Goal: Task Accomplishment & Management: Manage account settings

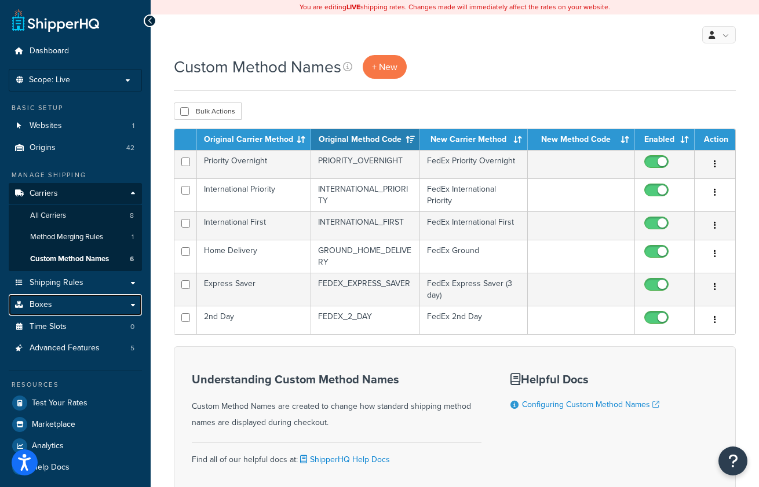
click at [60, 305] on link "Boxes" at bounding box center [75, 304] width 133 height 21
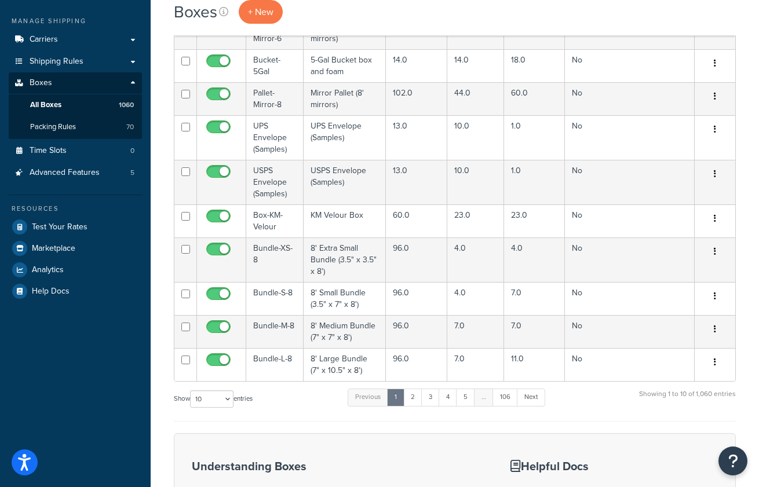
scroll to position [53, 0]
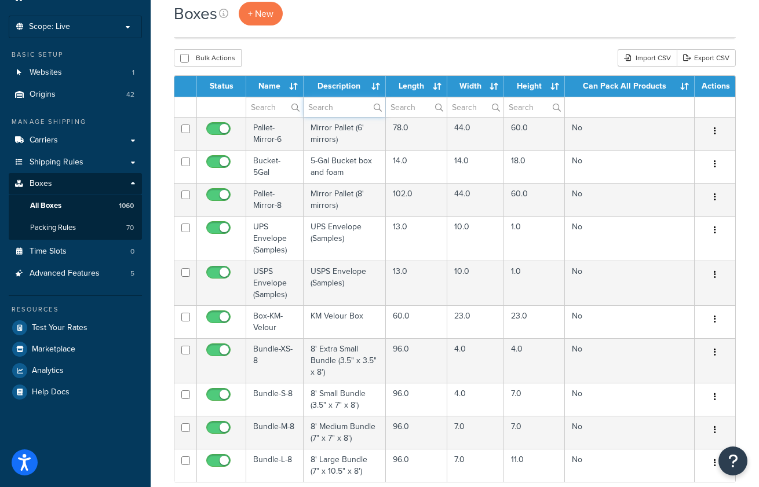
click at [326, 106] on input "text" at bounding box center [345, 107] width 82 height 20
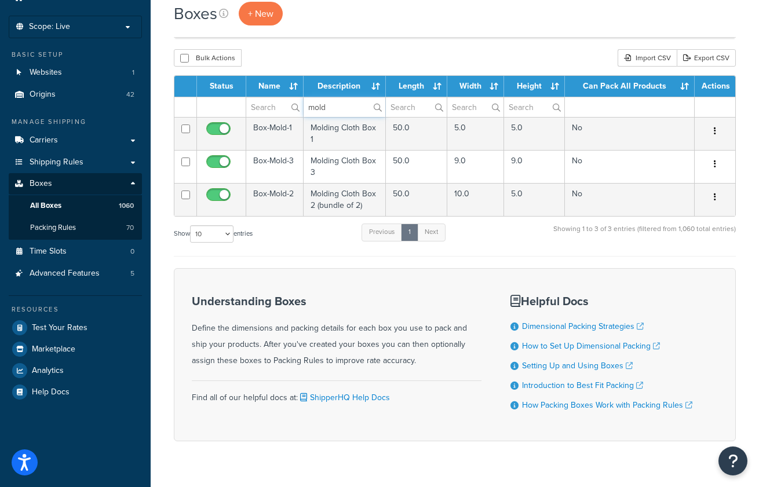
type input "mold"
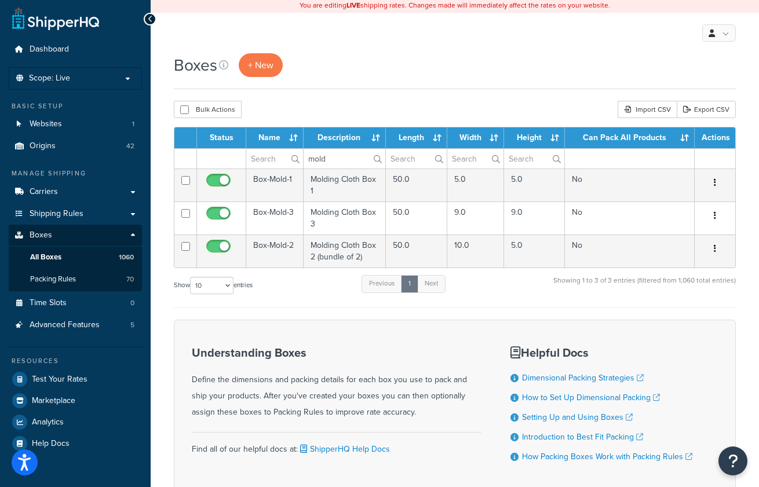
scroll to position [0, 0]
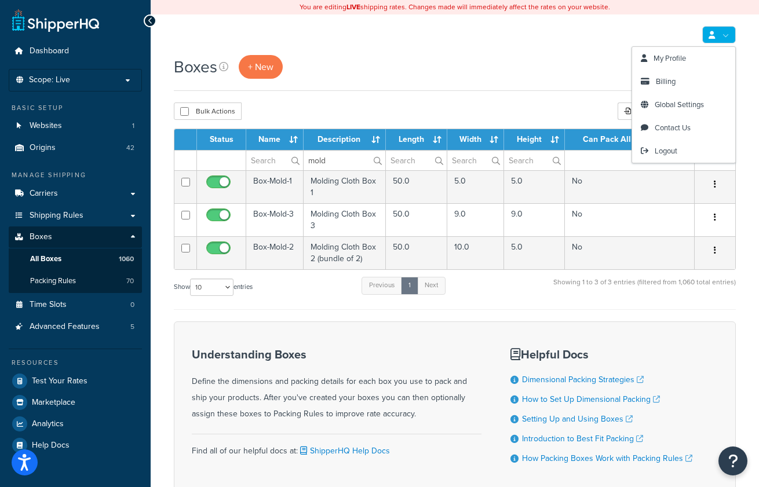
click at [707, 36] on link at bounding box center [719, 34] width 34 height 17
click at [661, 152] on span "Logout" at bounding box center [666, 150] width 23 height 11
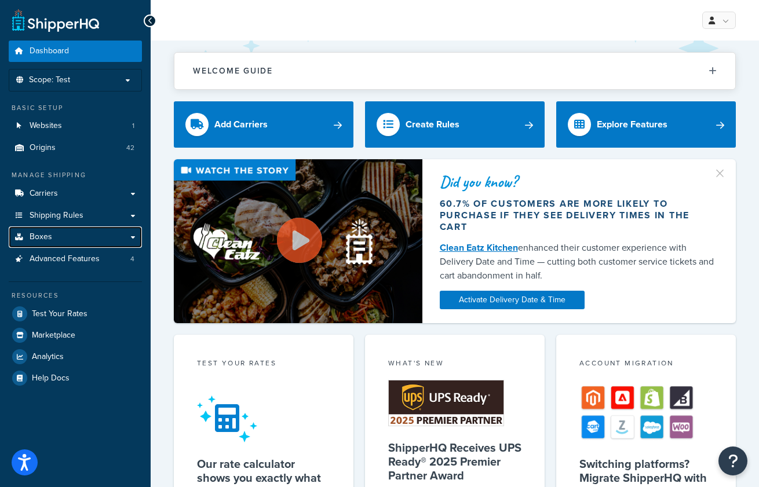
click at [70, 237] on link "Boxes" at bounding box center [75, 236] width 133 height 21
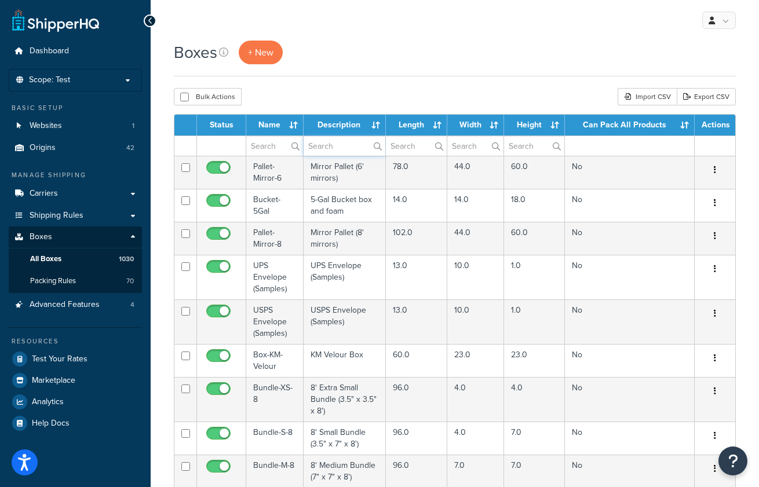
click at [328, 148] on input "text" at bounding box center [345, 146] width 82 height 20
type input "mold"
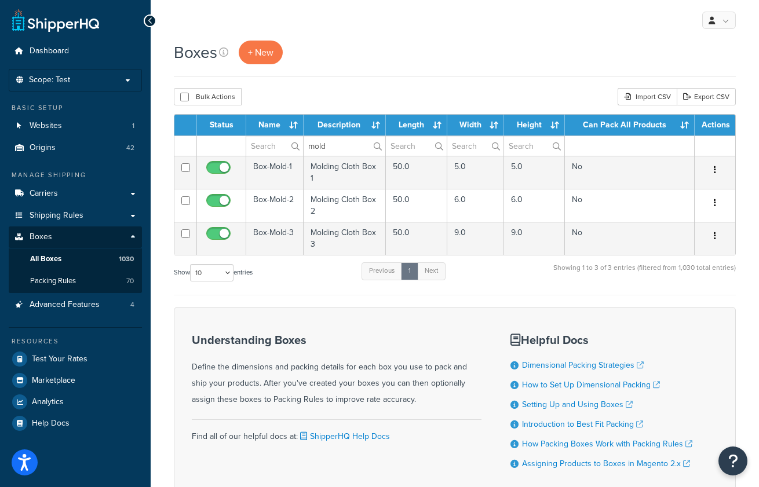
click at [356, 198] on td "Molding Cloth Box 2" at bounding box center [345, 205] width 82 height 33
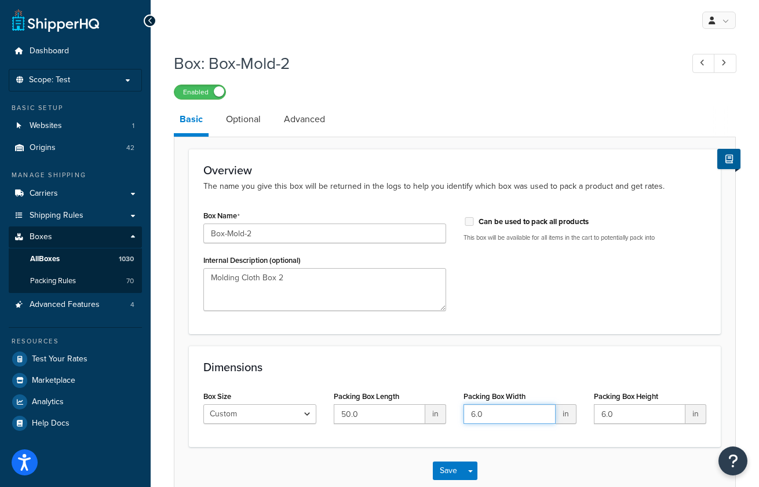
drag, startPoint x: 477, startPoint y: 414, endPoint x: 459, endPoint y: 414, distance: 18.0
click at [459, 414] on div "Packing Box Width 6.0 in" at bounding box center [520, 410] width 130 height 45
type input "10"
click at [629, 414] on input "6.0" at bounding box center [640, 414] width 92 height 20
drag, startPoint x: 629, startPoint y: 414, endPoint x: 550, endPoint y: 407, distance: 79.1
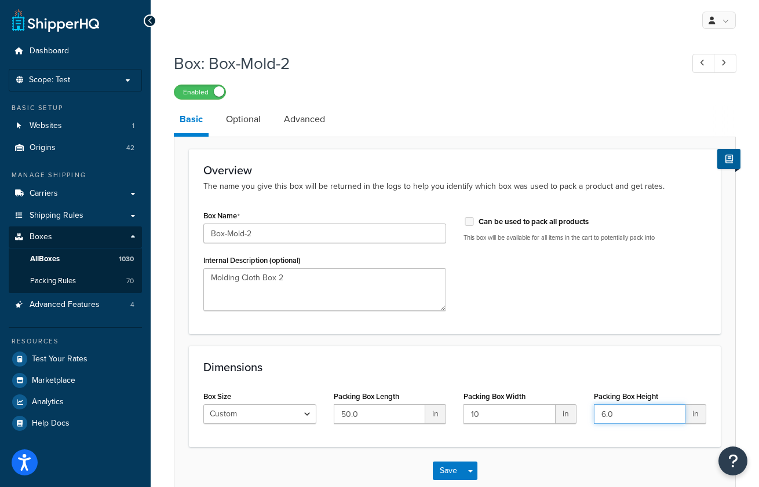
click at [550, 407] on div "Box Size Custom USPS Small Flat Box USPS Medium Flat Box USPS Large Flat Box US…" at bounding box center [455, 410] width 520 height 45
type input "5"
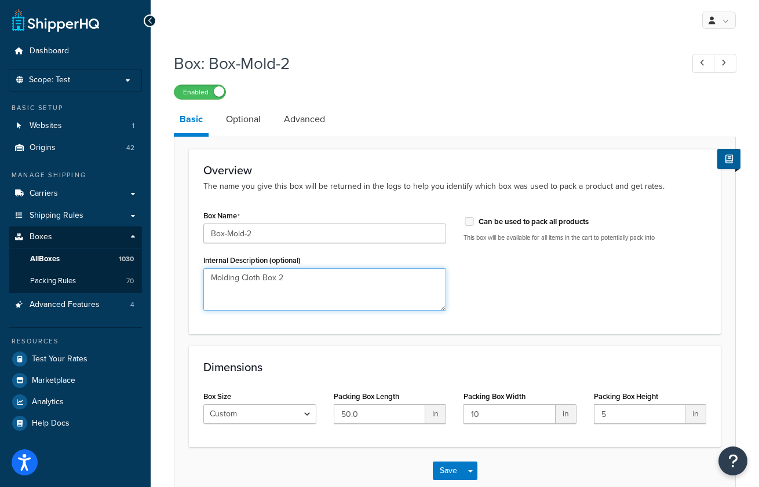
click at [294, 277] on textarea "Molding Cloth Box 2" at bounding box center [324, 289] width 243 height 43
type textarea "Molding Cloth Box 2 (bundle of 2)"
click at [237, 113] on link "Optional" at bounding box center [243, 119] width 46 height 28
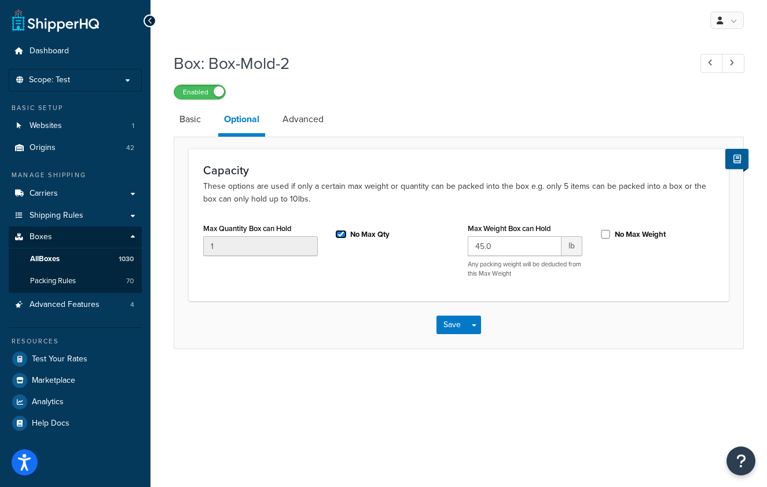
click at [345, 233] on input "No Max Qty" at bounding box center [341, 234] width 12 height 9
checkbox input "false"
drag, startPoint x: 220, startPoint y: 243, endPoint x: 141, endPoint y: 245, distance: 78.8
click at [142, 245] on div "Dashboard Scope: Test Basic Setup Websites 1 Origins 42 Manage Shipping Carrier…" at bounding box center [383, 243] width 767 height 487
type input "2"
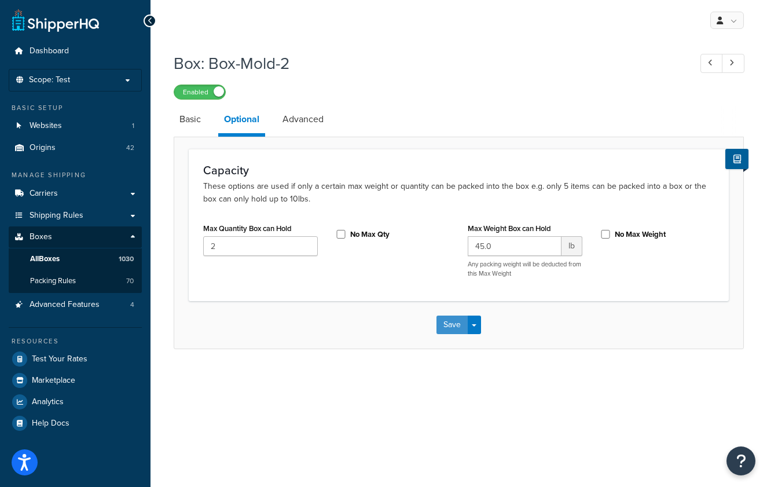
click at [451, 330] on button "Save" at bounding box center [452, 325] width 31 height 19
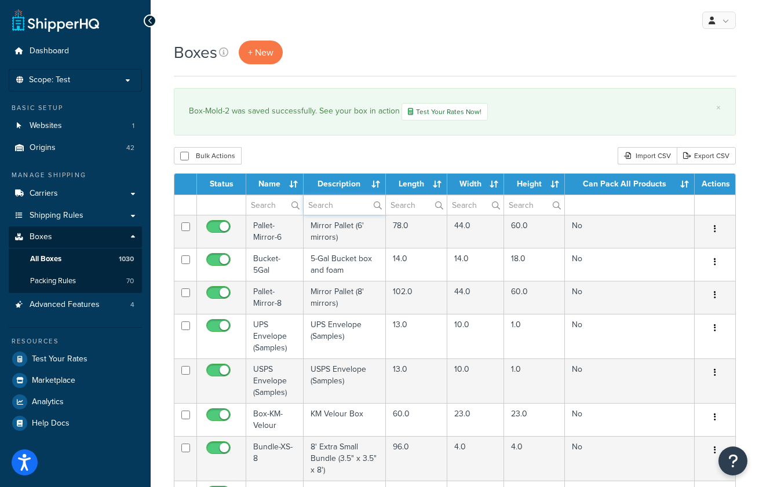
click at [355, 198] on input "text" at bounding box center [345, 205] width 82 height 20
type input "mold"
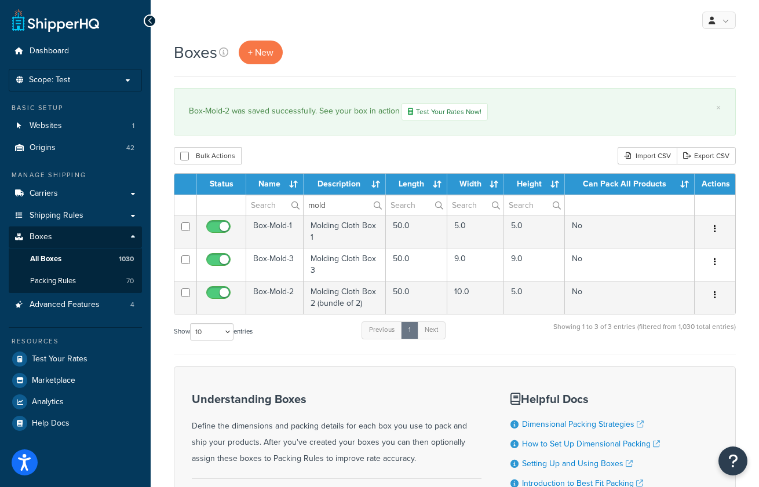
click at [356, 236] on td "Molding Cloth Box 1" at bounding box center [345, 231] width 82 height 33
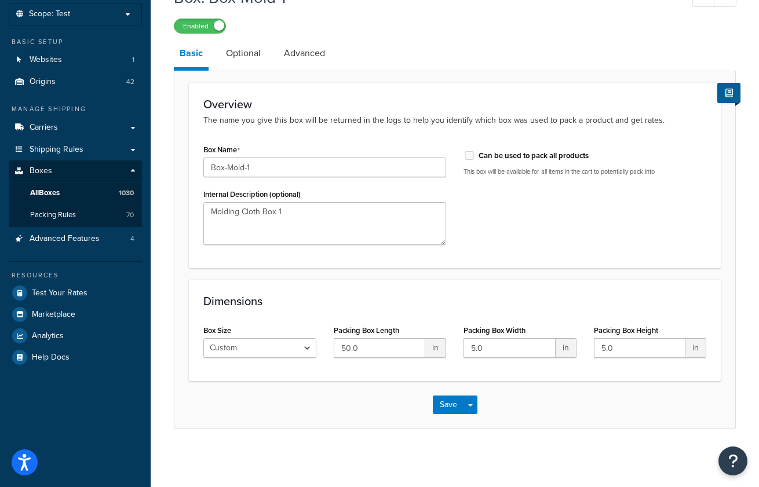
scroll to position [67, 0]
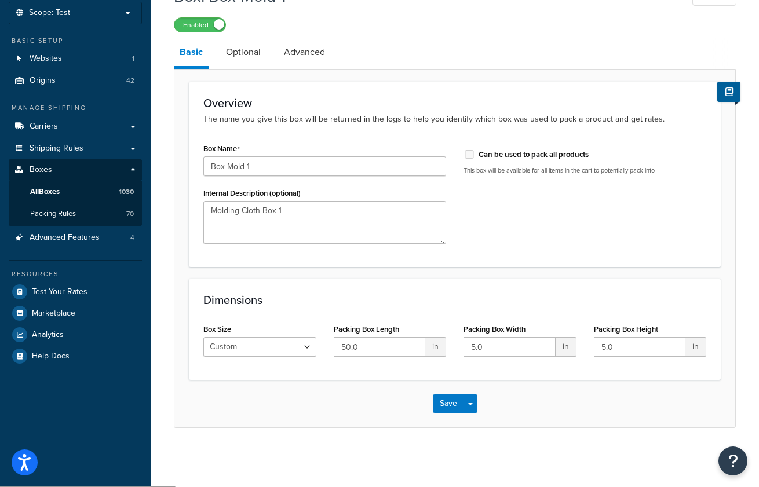
click at [254, 53] on link "Optional" at bounding box center [243, 52] width 46 height 28
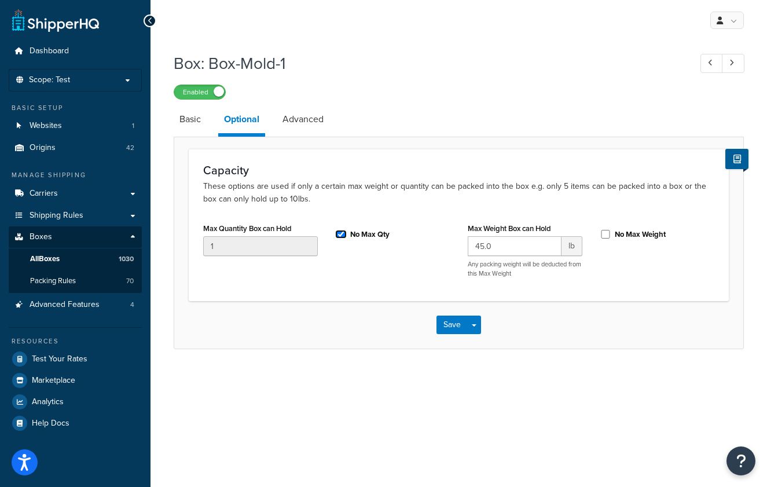
click at [339, 235] on input "No Max Qty" at bounding box center [341, 234] width 12 height 9
checkbox input "false"
click at [443, 322] on button "Save" at bounding box center [452, 325] width 31 height 19
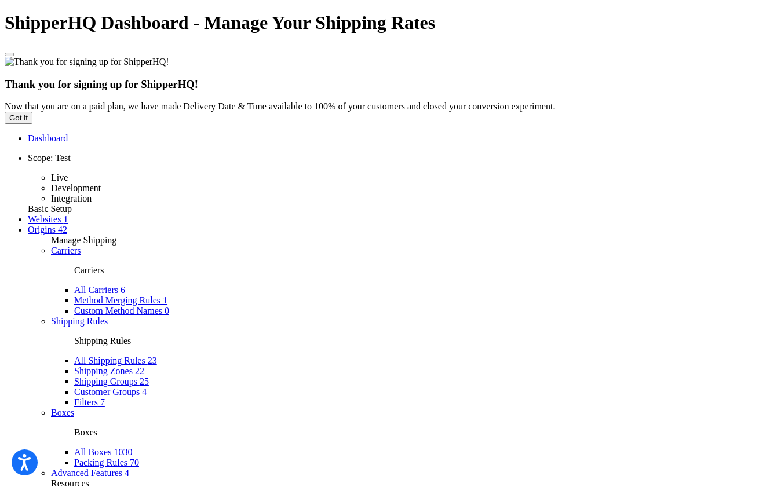
type input "mold"
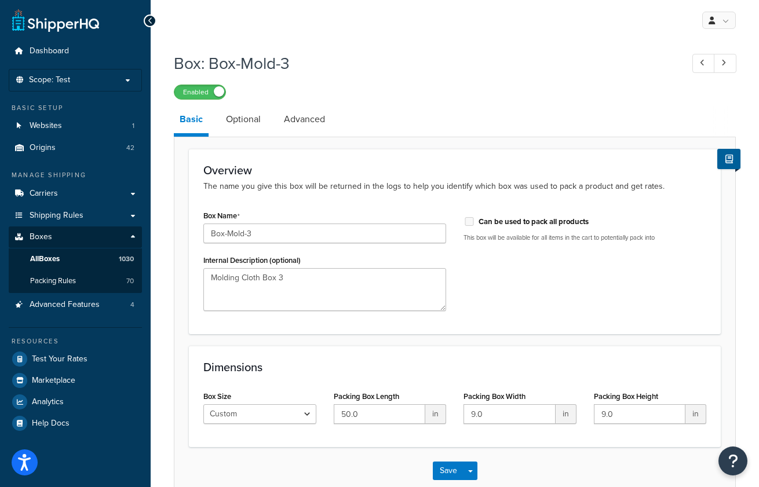
click at [253, 119] on link "Optional" at bounding box center [243, 119] width 46 height 28
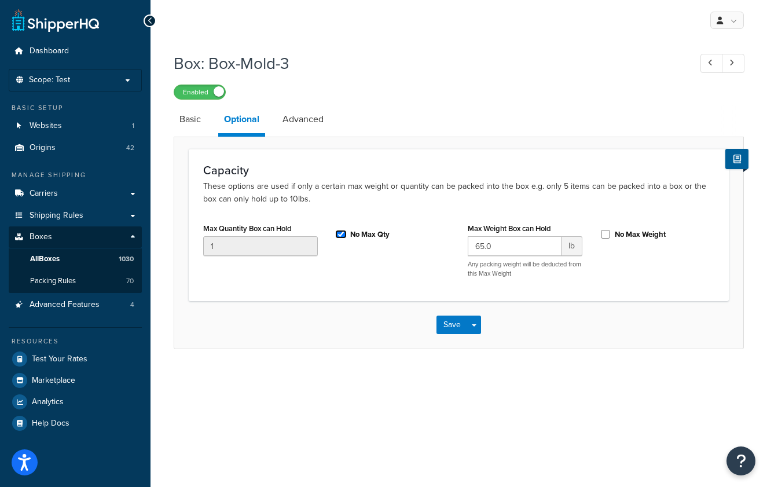
click at [342, 236] on input "No Max Qty" at bounding box center [341, 234] width 12 height 9
checkbox input "false"
click at [459, 325] on button "Save" at bounding box center [452, 325] width 31 height 19
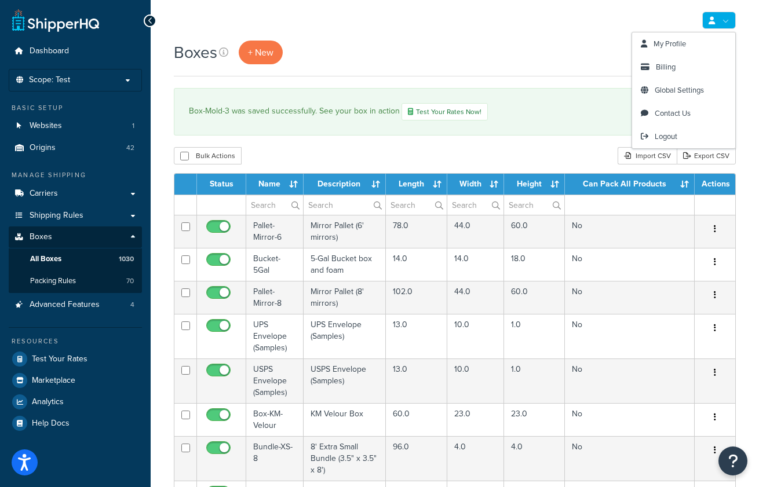
click at [716, 25] on link at bounding box center [719, 20] width 34 height 17
click at [682, 133] on link "Logout" at bounding box center [683, 136] width 103 height 23
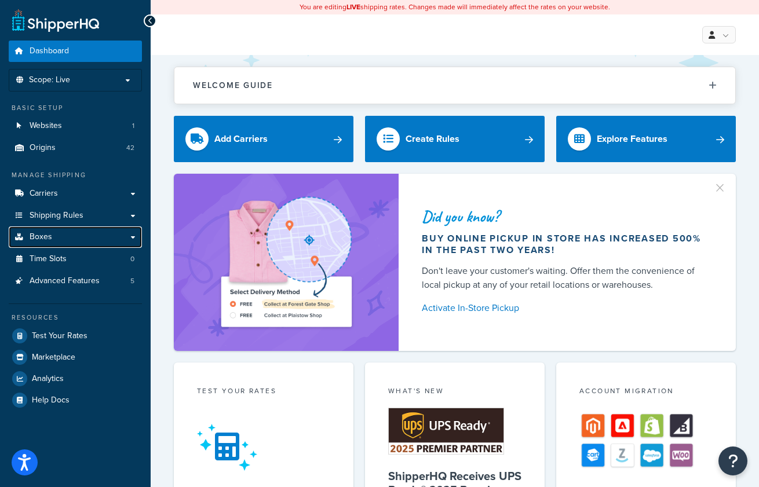
click at [81, 241] on link "Boxes" at bounding box center [75, 236] width 133 height 21
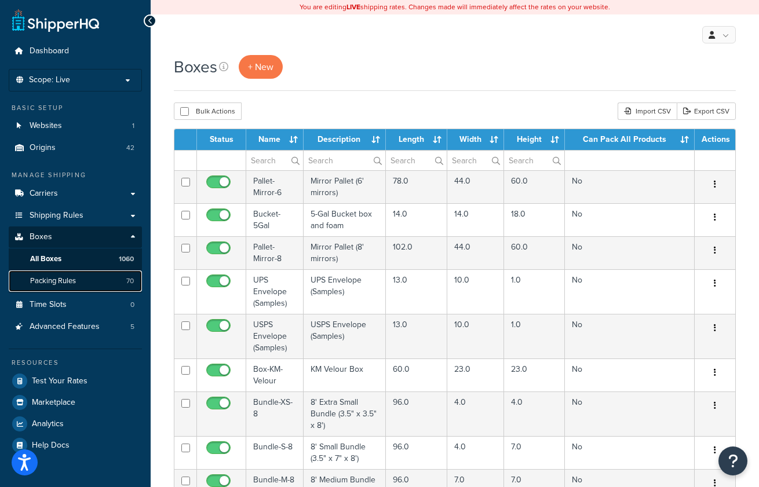
click at [112, 281] on link "Packing Rules 70" at bounding box center [75, 280] width 133 height 21
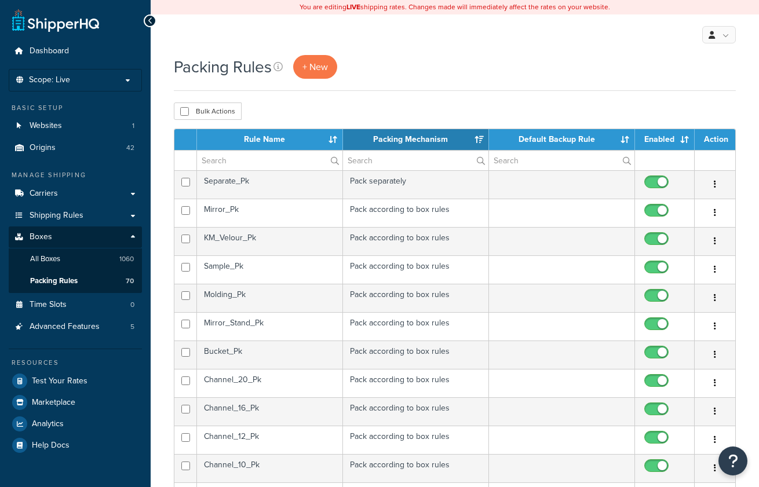
select select "15"
click at [287, 188] on td "Separate_Pk" at bounding box center [270, 184] width 146 height 28
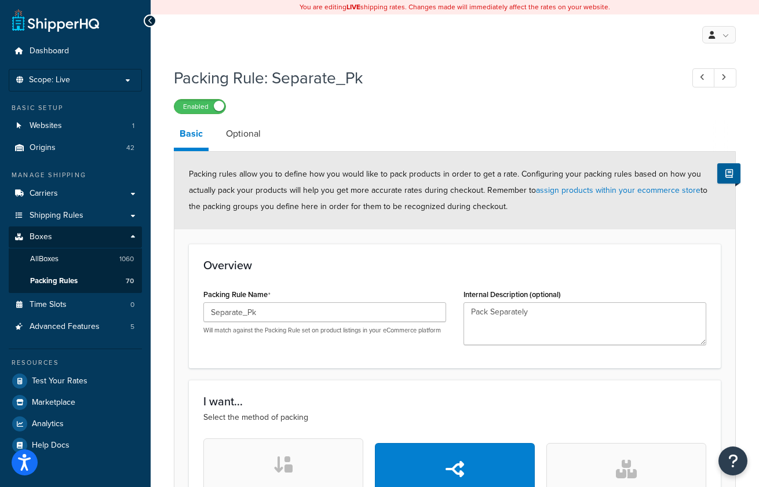
click at [248, 130] on link "Optional" at bounding box center [243, 134] width 46 height 28
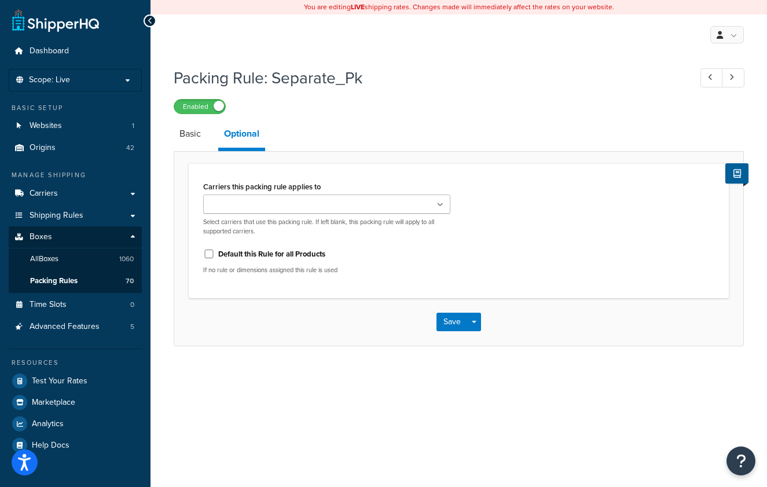
click at [191, 134] on link "Basic" at bounding box center [190, 134] width 33 height 28
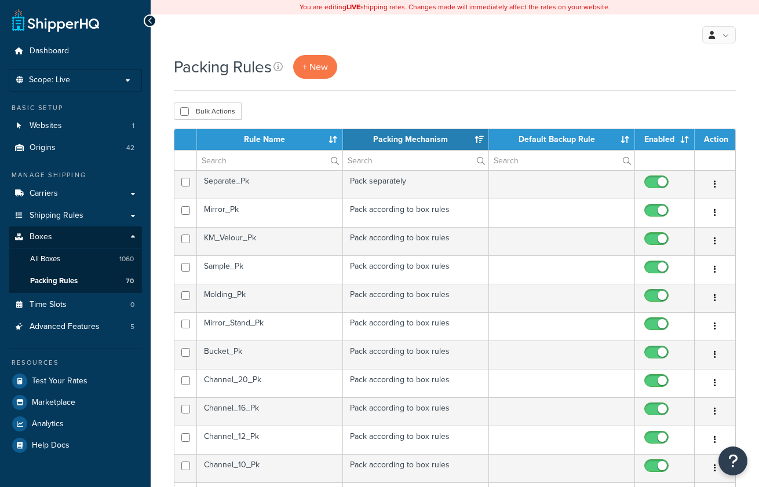
select select "15"
click at [272, 211] on td "Mirror_Pk" at bounding box center [270, 213] width 146 height 28
select select "15"
click at [274, 242] on td "KM_Velour_Pk" at bounding box center [270, 241] width 146 height 28
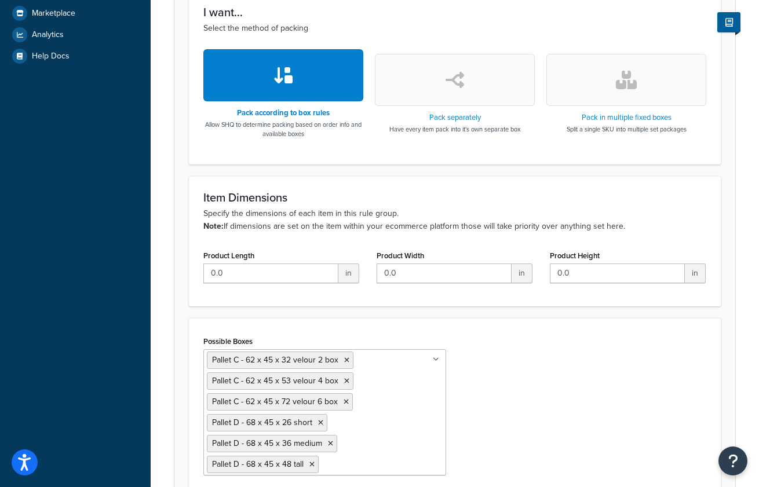
scroll to position [276, 0]
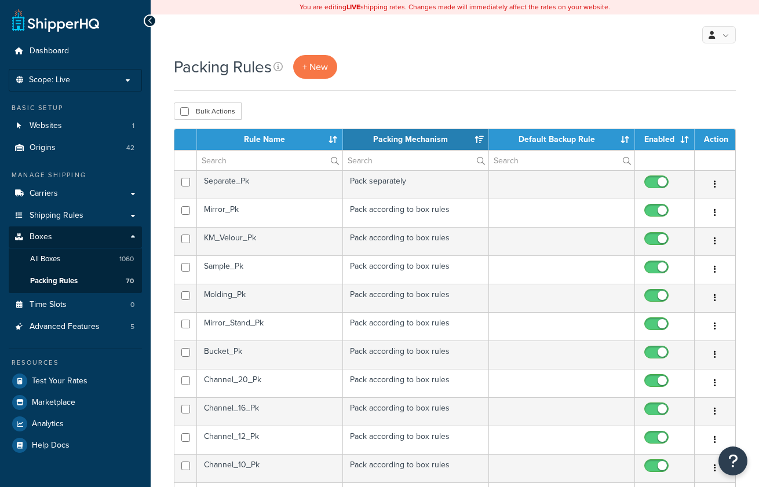
select select "15"
click at [263, 268] on td "Sample_Pk" at bounding box center [270, 269] width 146 height 28
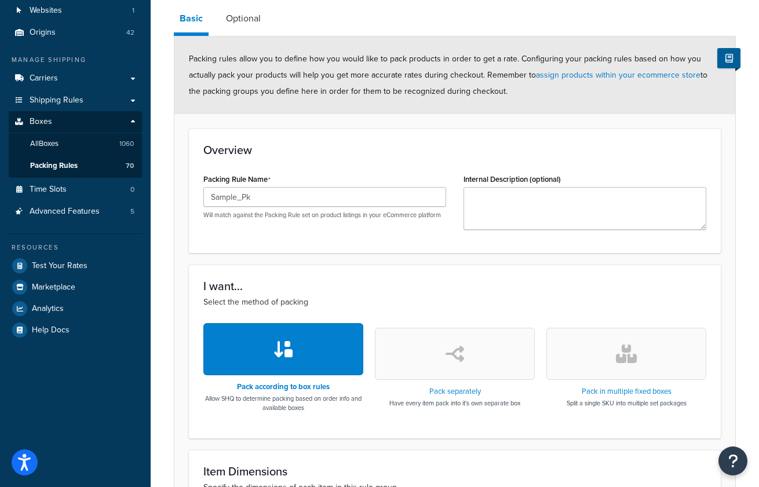
scroll to position [95, 0]
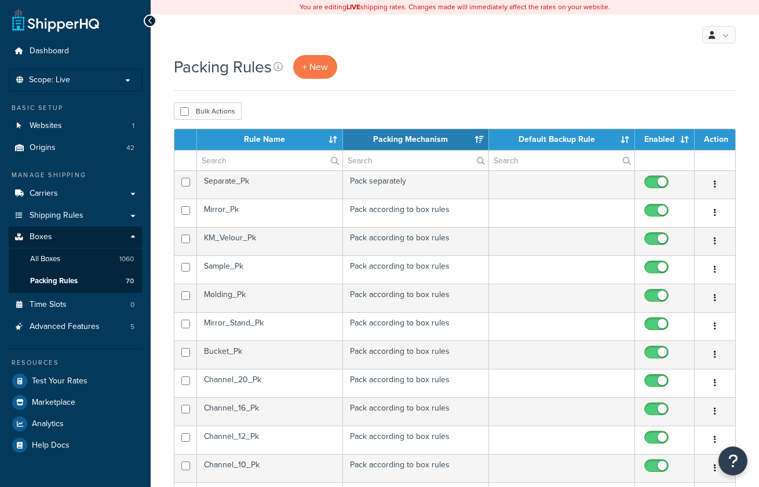
select select "15"
click at [298, 293] on td "Molding_Pk" at bounding box center [270, 298] width 146 height 28
click at [251, 330] on td "Mirror_Stand_Pk" at bounding box center [270, 326] width 146 height 28
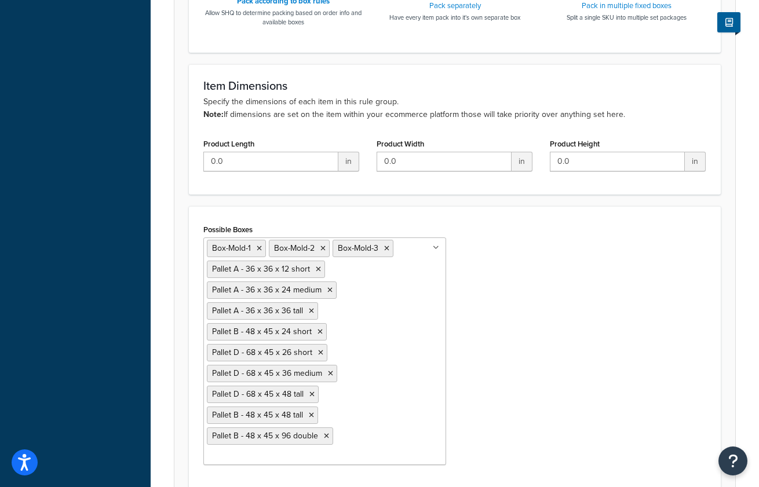
scroll to position [579, 0]
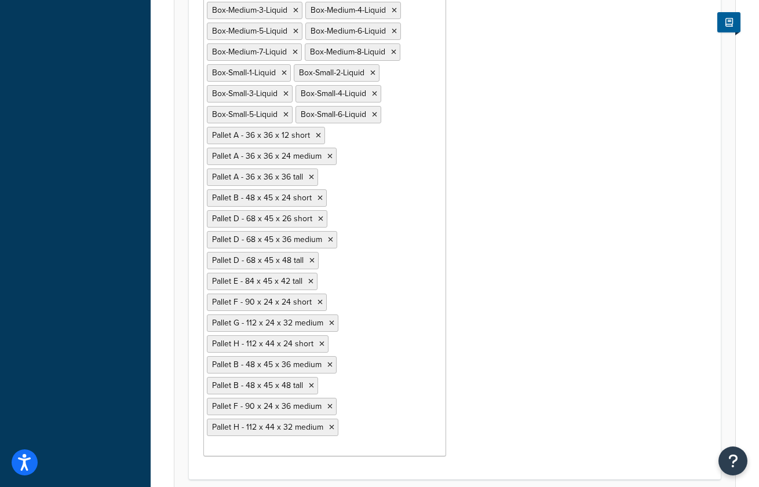
scroll to position [1131, 0]
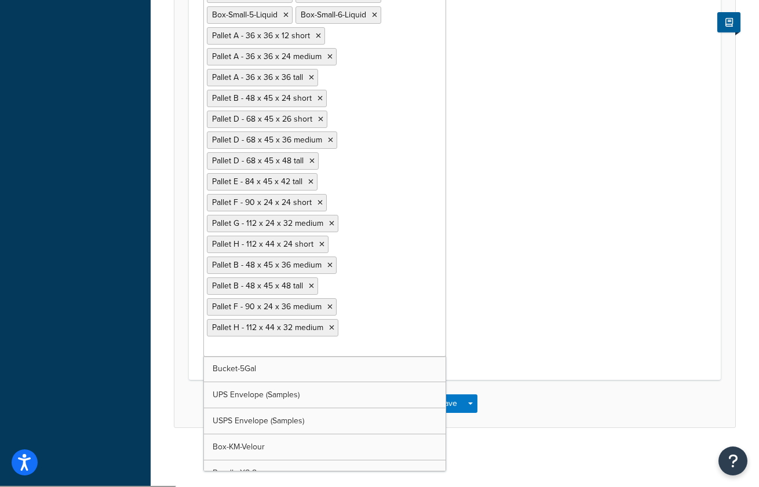
drag, startPoint x: 394, startPoint y: 348, endPoint x: 342, endPoint y: 332, distance: 53.9
drag, startPoint x: 354, startPoint y: 327, endPoint x: 211, endPoint y: 107, distance: 262.2
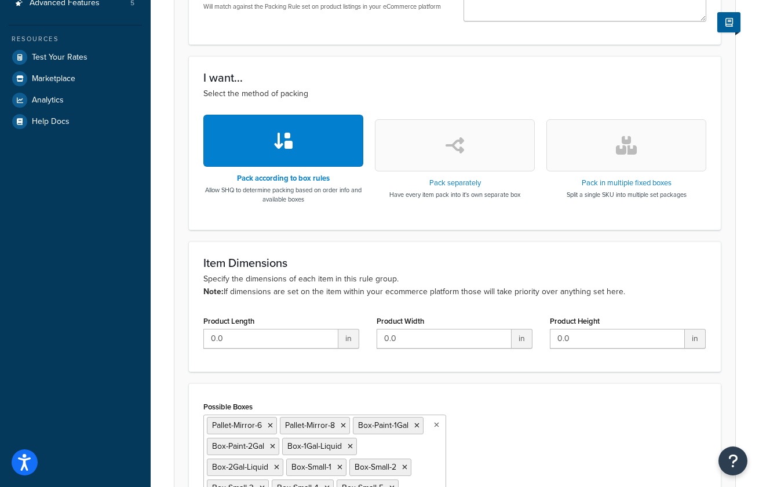
scroll to position [609, 0]
